Goal: Information Seeking & Learning: Learn about a topic

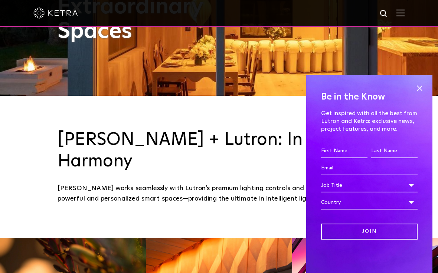
click at [419, 94] on span at bounding box center [419, 87] width 11 height 11
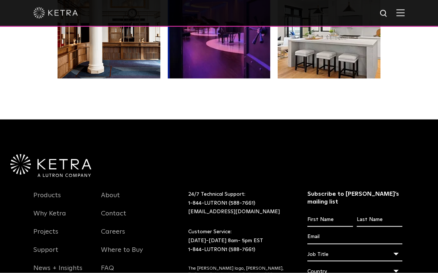
scroll to position [1361, 0]
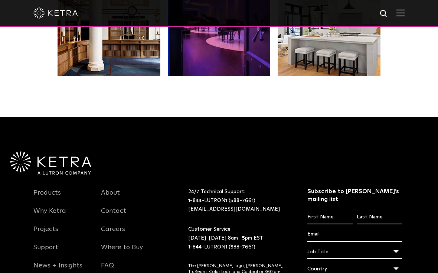
click at [46, 207] on link "Why Ketra" at bounding box center [49, 215] width 33 height 17
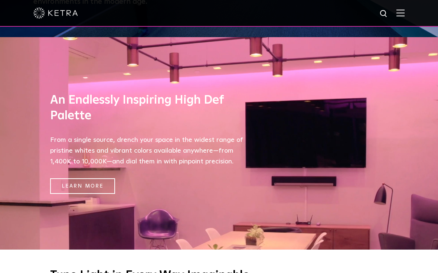
scroll to position [235, 0]
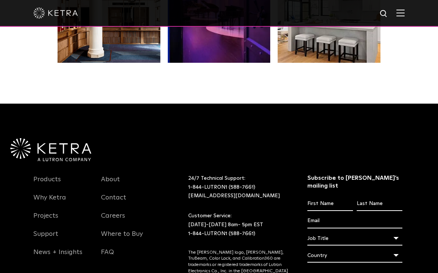
click at [43, 212] on link "Projects" at bounding box center [45, 220] width 25 height 17
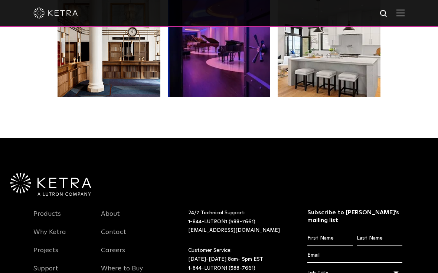
scroll to position [1340, 0]
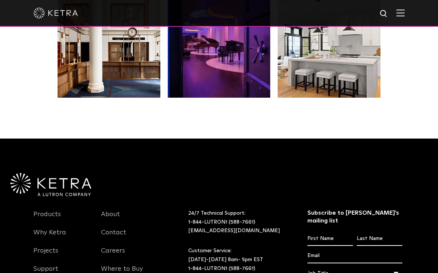
click at [108, 210] on link "About" at bounding box center [110, 218] width 19 height 17
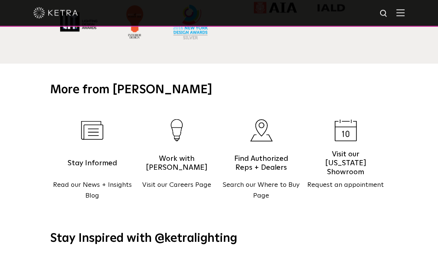
scroll to position [747, 0]
click at [160, 167] on h5 "Work with Ketra" at bounding box center [176, 162] width 63 height 19
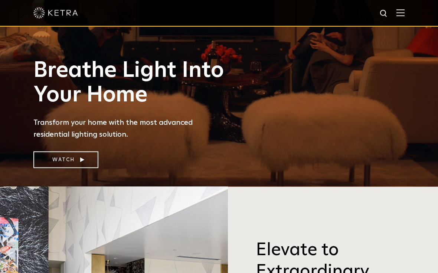
scroll to position [90, 0]
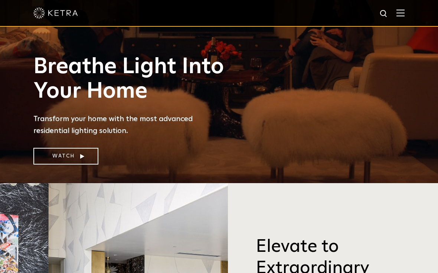
click at [65, 165] on link "Watch" at bounding box center [65, 156] width 65 height 17
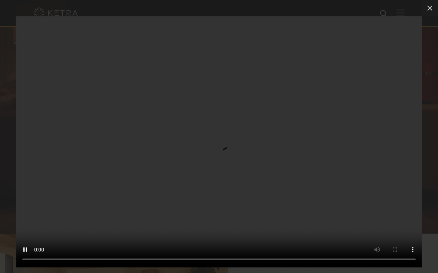
scroll to position [0, 0]
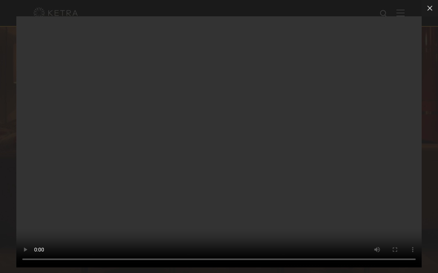
click at [433, 6] on icon at bounding box center [430, 8] width 9 height 9
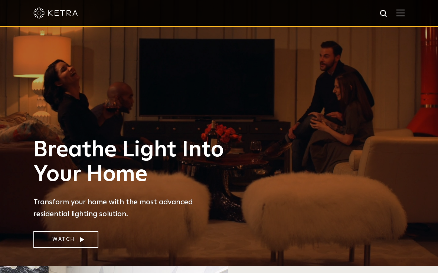
scroll to position [8, 0]
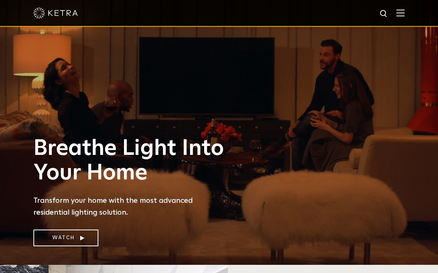
click at [81, 246] on link "Watch" at bounding box center [65, 238] width 65 height 17
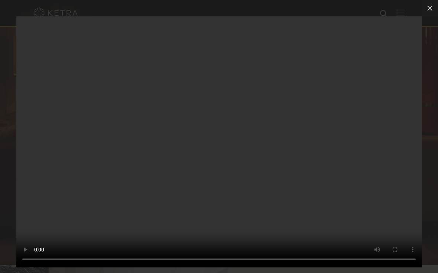
click at [215, 147] on video "Your browser doesn't support HTML5 video" at bounding box center [219, 141] width 406 height 251
click at [433, 8] on icon at bounding box center [430, 8] width 9 height 9
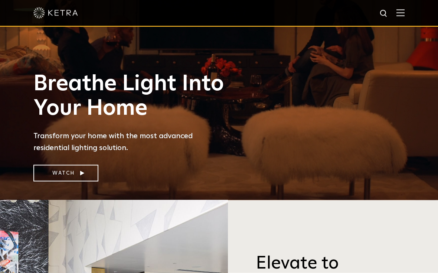
scroll to position [62, 0]
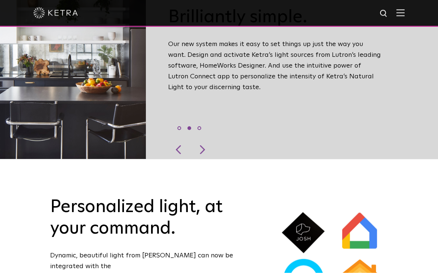
scroll to position [315, 0]
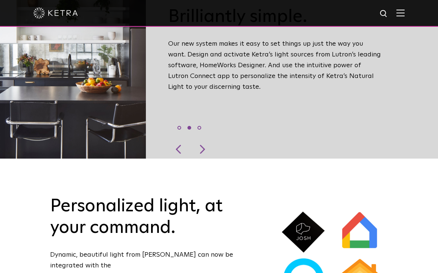
click at [202, 158] on div at bounding box center [202, 149] width 22 height 19
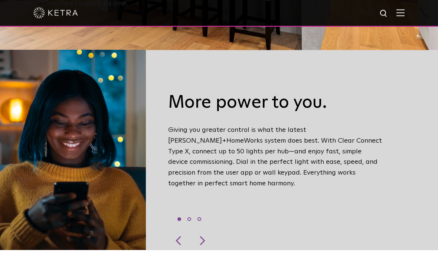
scroll to position [223, 0]
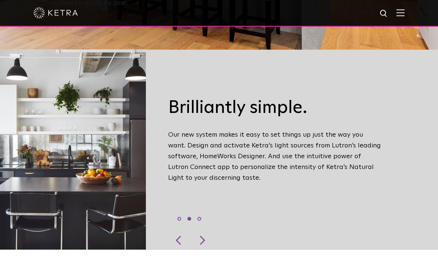
click at [204, 241] on div at bounding box center [202, 240] width 22 height 19
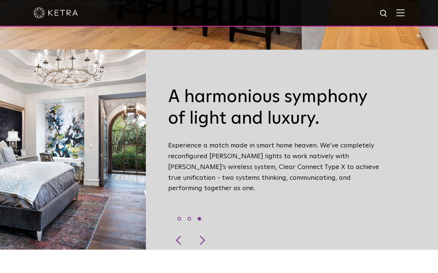
click at [203, 238] on div at bounding box center [202, 240] width 22 height 19
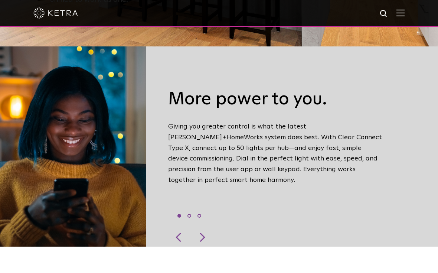
scroll to position [227, 0]
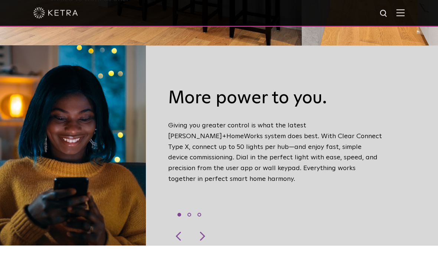
click at [203, 239] on div at bounding box center [202, 236] width 22 height 19
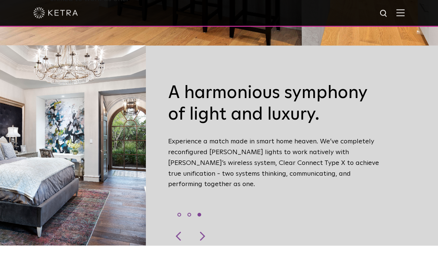
click at [181, 237] on div at bounding box center [179, 236] width 22 height 19
click at [203, 237] on div at bounding box center [202, 236] width 22 height 19
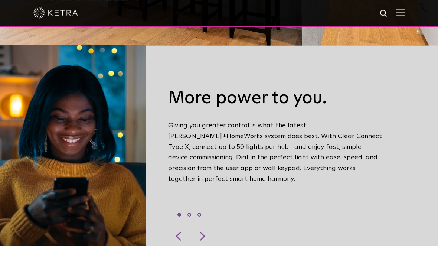
click at [177, 232] on div at bounding box center [179, 236] width 22 height 19
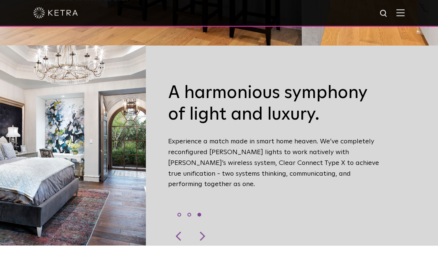
click at [200, 233] on div at bounding box center [202, 236] width 22 height 19
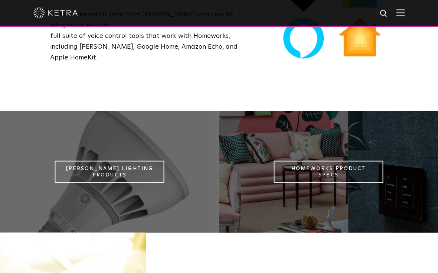
scroll to position [555, 0]
click at [128, 173] on link "Ketra Lighting Products" at bounding box center [110, 171] width 110 height 22
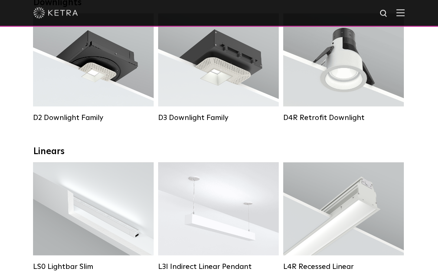
scroll to position [141, 0]
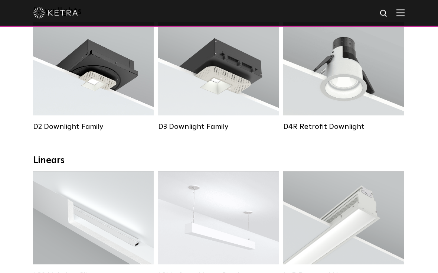
click at [137, 93] on div "Lumen Output: 1200 Colors: White / Black / Gloss Black / Silver / Bronze / Silv…" at bounding box center [93, 71] width 98 height 75
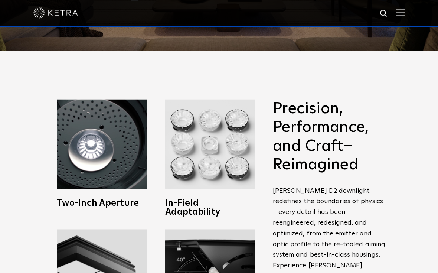
scroll to position [222, 0]
click at [115, 182] on img at bounding box center [102, 144] width 90 height 90
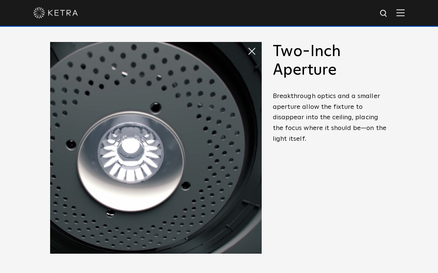
scroll to position [285, 0]
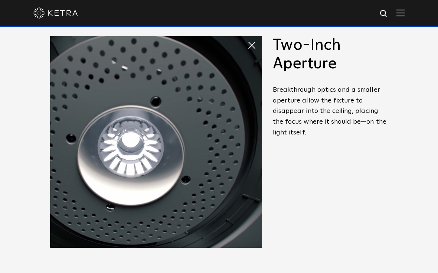
click at [247, 55] on img at bounding box center [156, 142] width 212 height 212
click at [247, 59] on img at bounding box center [156, 142] width 212 height 212
click at [247, 56] on img at bounding box center [156, 142] width 212 height 212
click at [252, 53] on span at bounding box center [254, 45] width 15 height 15
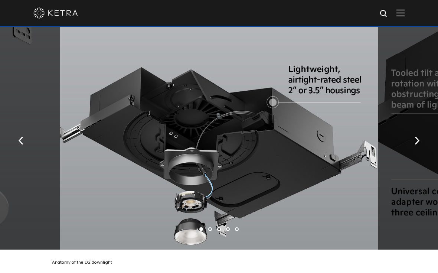
scroll to position [1178, 0]
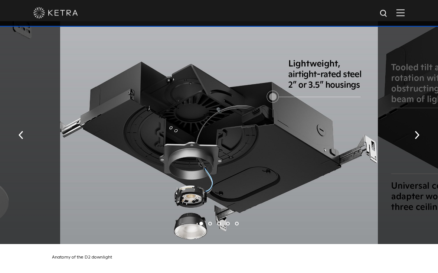
click at [361, 117] on div at bounding box center [219, 133] width 318 height 223
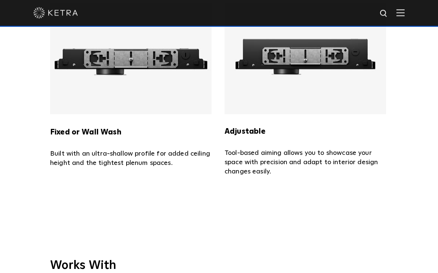
scroll to position [1485, 0]
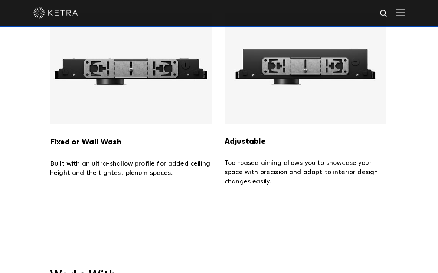
click at [359, 172] on p "Tool-based aiming allows you to showcase your space with precision and adapt to…" at bounding box center [306, 173] width 163 height 28
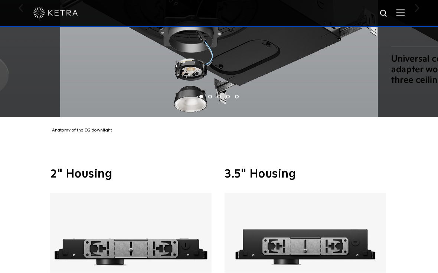
click at [361, 121] on div at bounding box center [219, 7] width 318 height 227
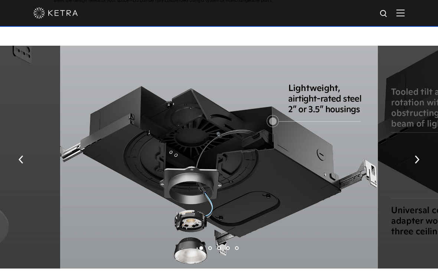
scroll to position [1159, 0]
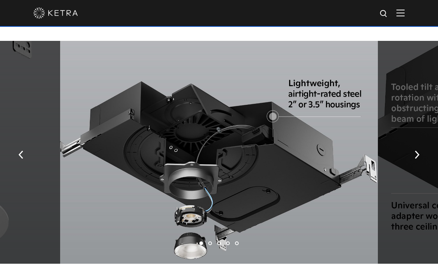
click at [416, 159] on img "button" at bounding box center [417, 155] width 5 height 8
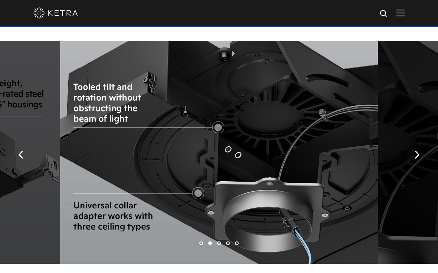
click at [419, 159] on img "button" at bounding box center [417, 155] width 5 height 8
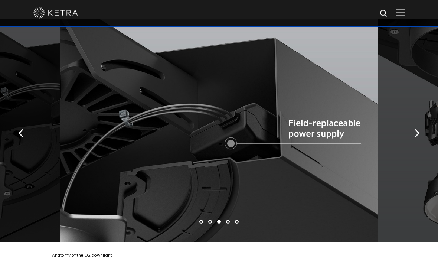
scroll to position [1180, 0]
click at [420, 146] on button "button" at bounding box center [417, 133] width 16 height 26
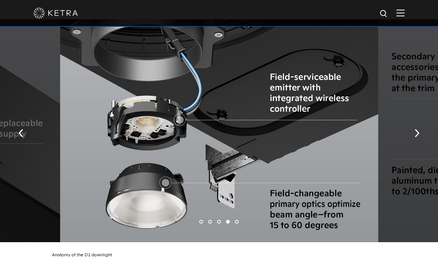
click at [414, 146] on button "button" at bounding box center [417, 133] width 16 height 26
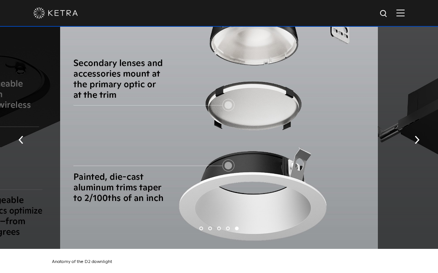
scroll to position [1176, 0]
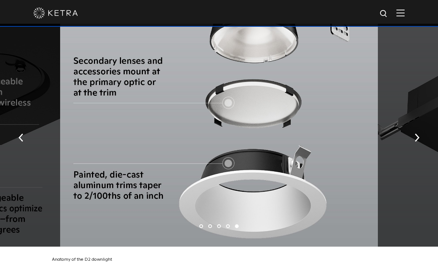
click at [420, 146] on button "button" at bounding box center [417, 137] width 16 height 26
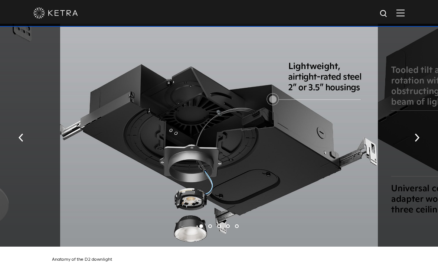
click at [415, 142] on img "button" at bounding box center [417, 138] width 5 height 8
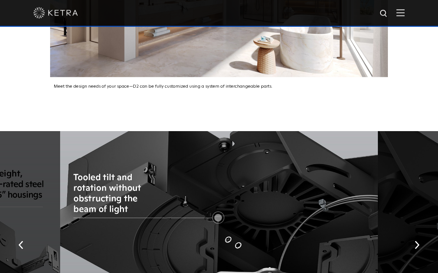
scroll to position [1065, 0]
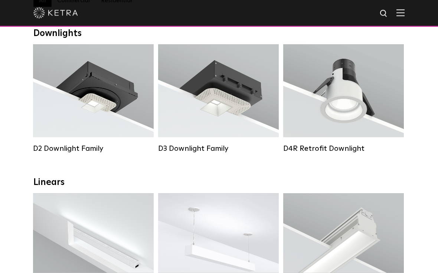
scroll to position [117, 0]
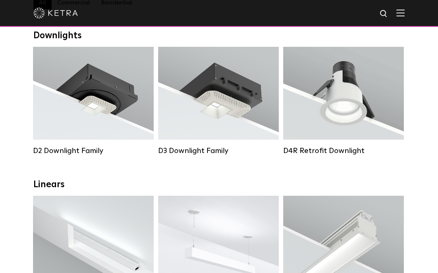
click at [371, 121] on div "Lumen Output: 800 Colors: White / Black Beam Angles: 15° / 25° / 40° / 60° Watt…" at bounding box center [343, 93] width 121 height 93
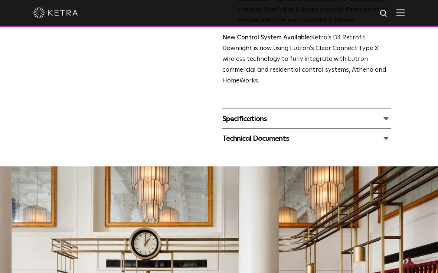
scroll to position [294, 0]
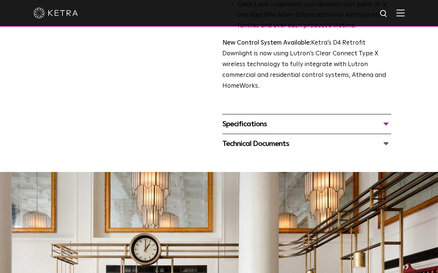
click at [387, 118] on div "Specifications" at bounding box center [307, 124] width 169 height 12
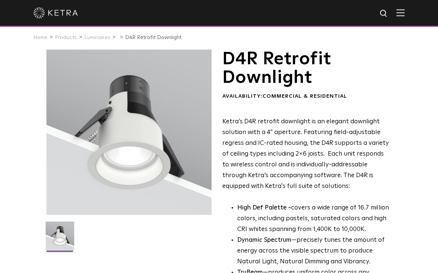
scroll to position [0, 0]
